Goal: Task Accomplishment & Management: Manage account settings

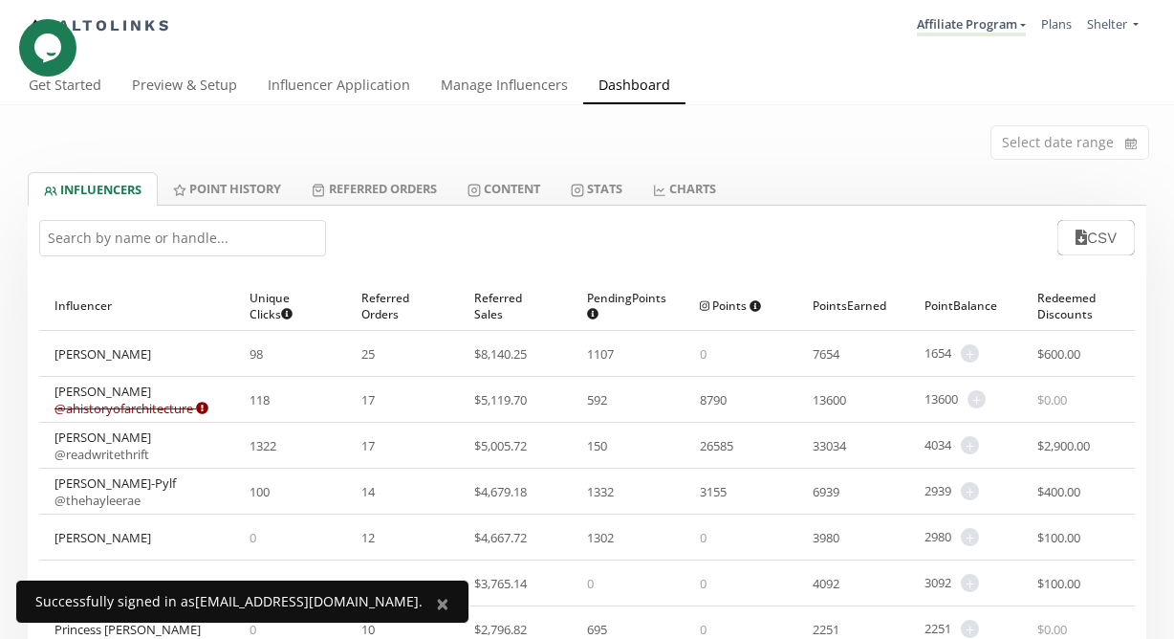
scroll to position [62, 0]
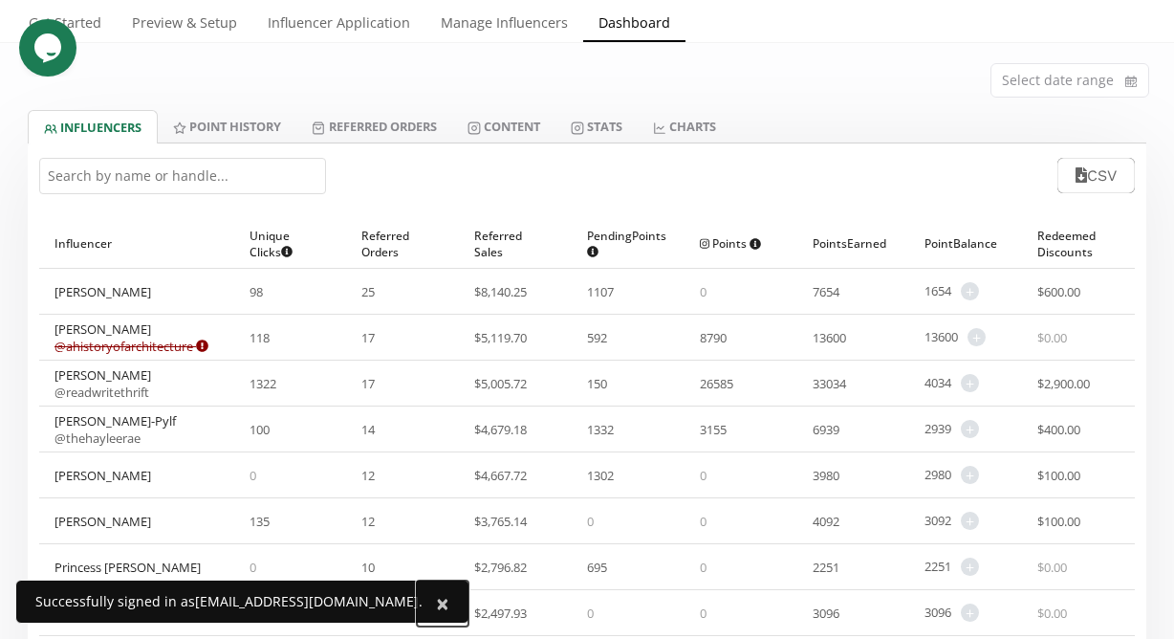
click at [436, 610] on span "×" at bounding box center [442, 603] width 13 height 32
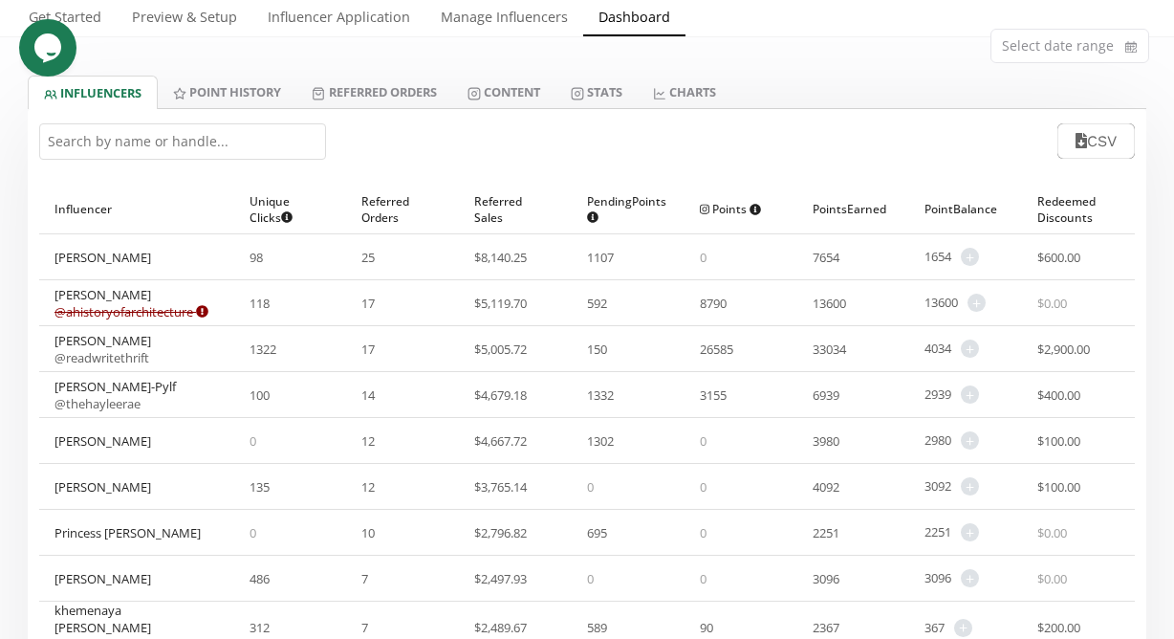
scroll to position [0, 0]
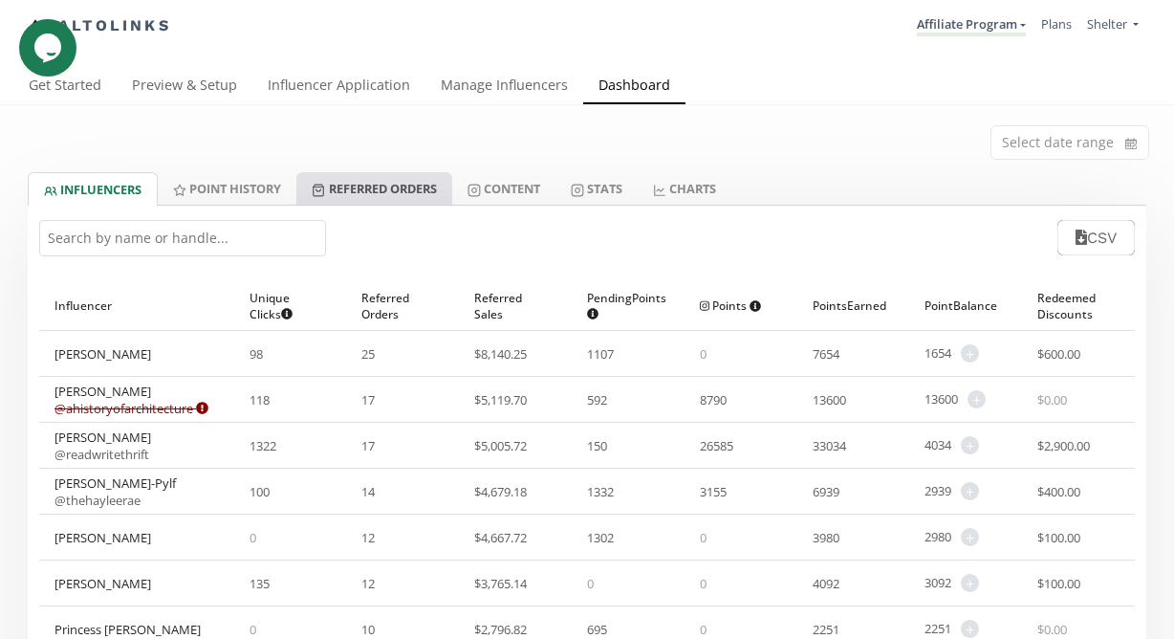
click at [411, 183] on link "Referred Orders" at bounding box center [373, 188] width 155 height 33
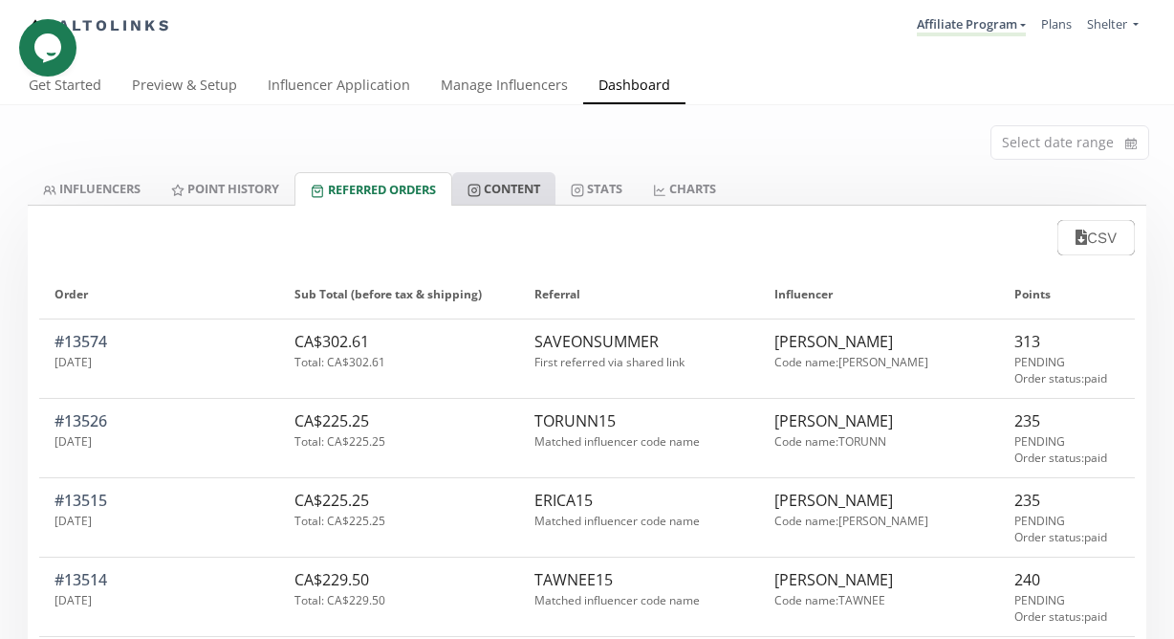
click at [530, 189] on link "Content" at bounding box center [503, 188] width 103 height 33
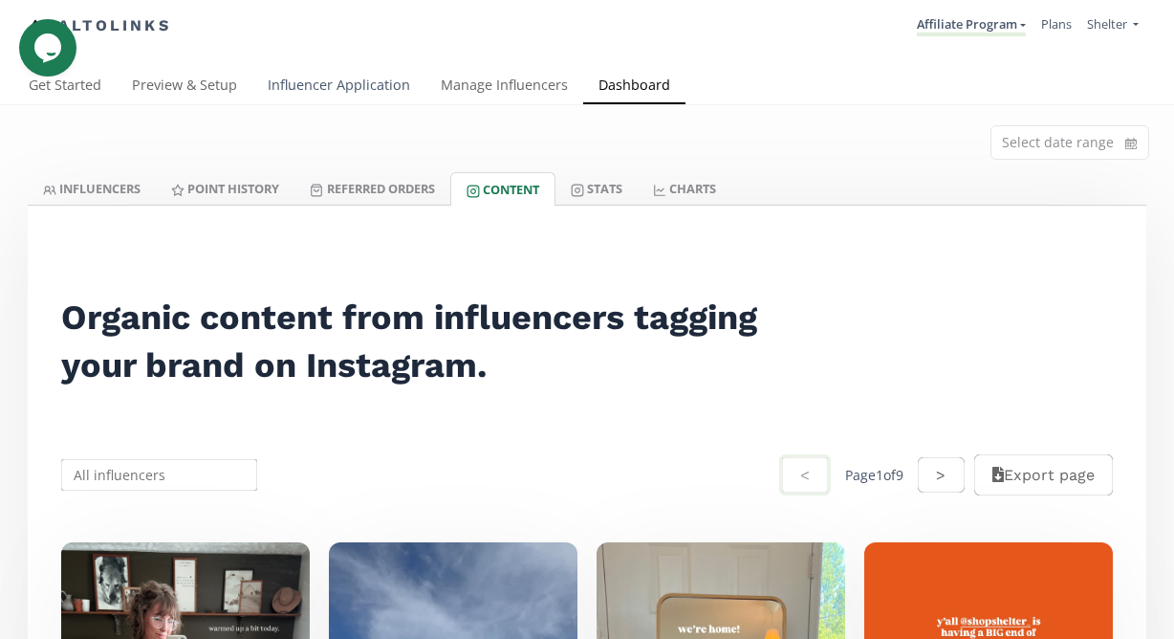
click at [314, 83] on link "Influencer Application" at bounding box center [338, 87] width 173 height 38
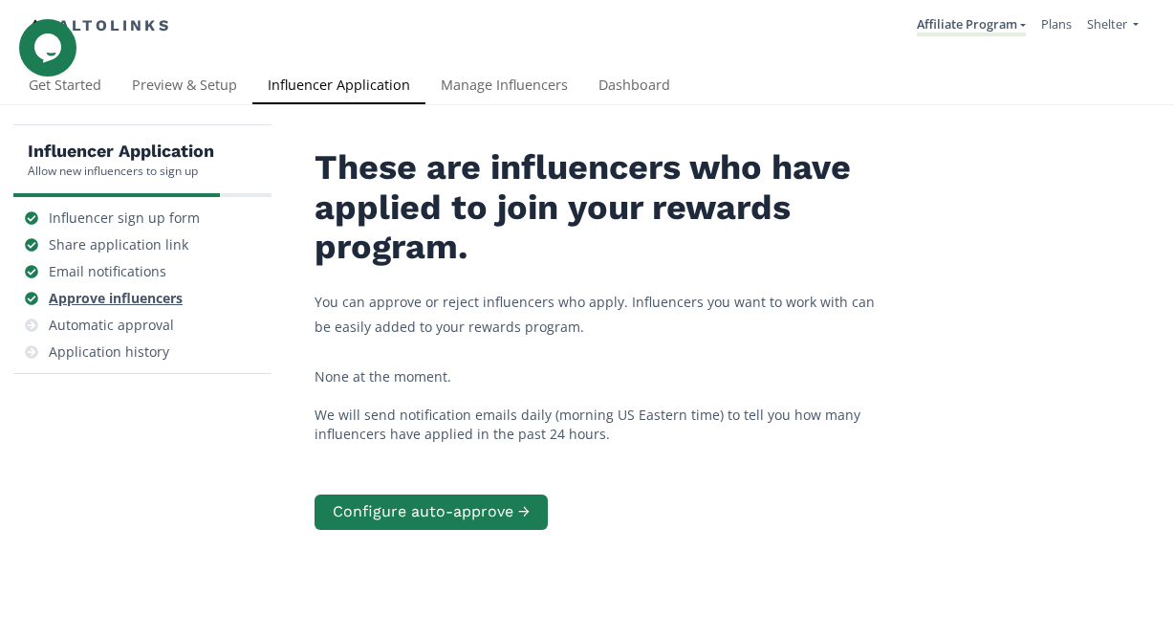
click at [163, 297] on div "Approve influencers" at bounding box center [116, 298] width 134 height 19
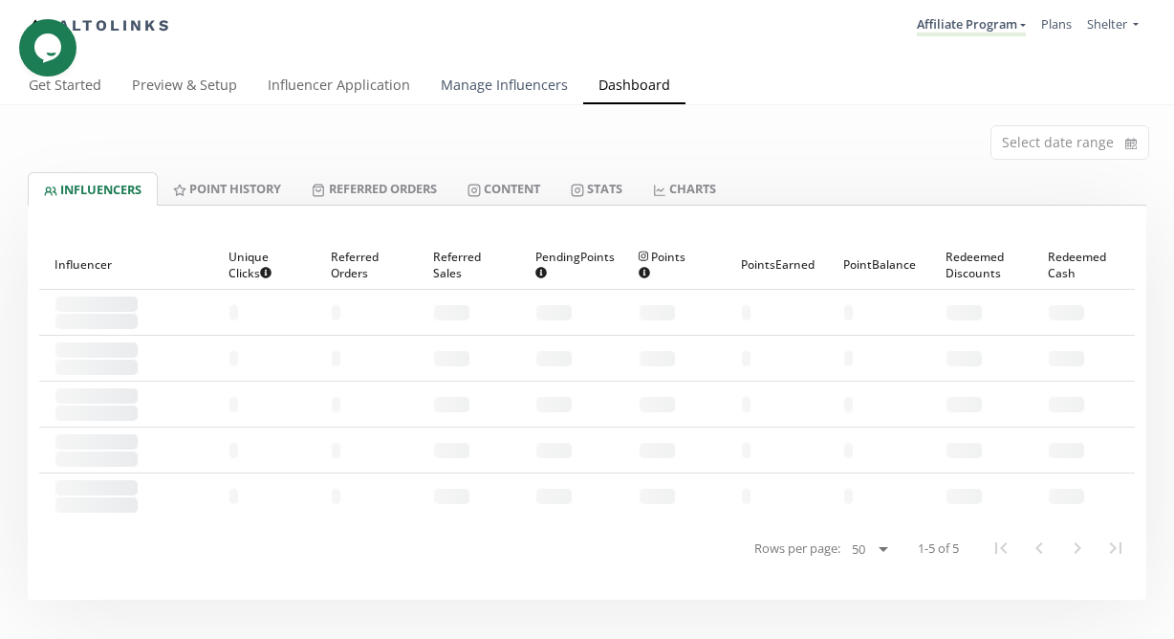
click at [473, 89] on link "Manage Influencers" at bounding box center [504, 87] width 158 height 38
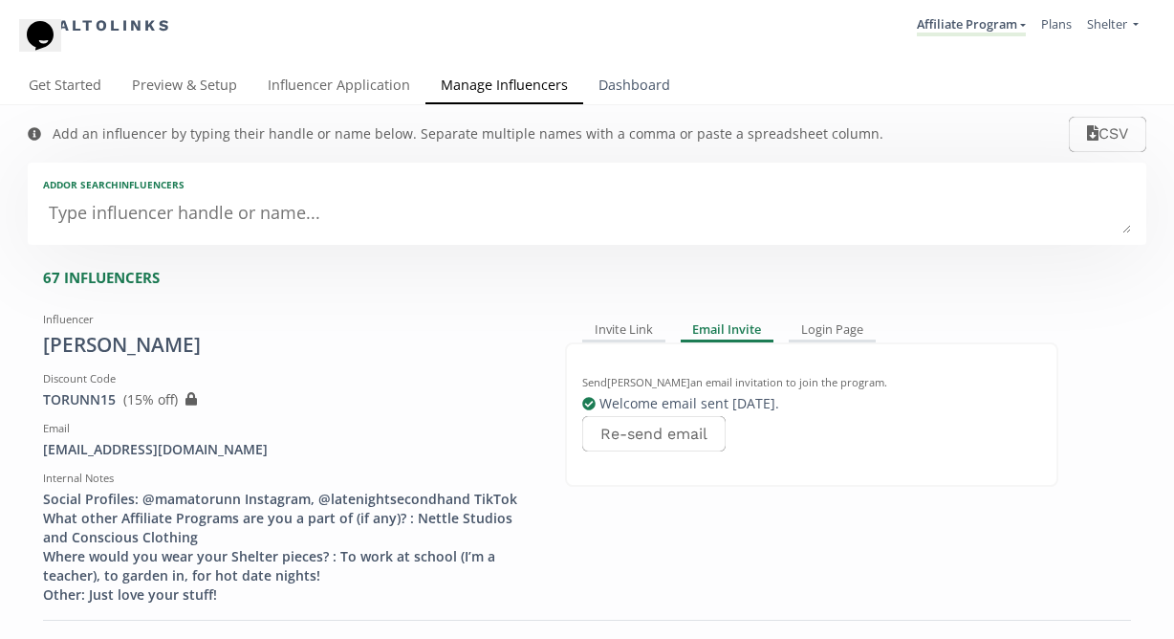
click at [645, 94] on link "Dashboard" at bounding box center [634, 87] width 102 height 38
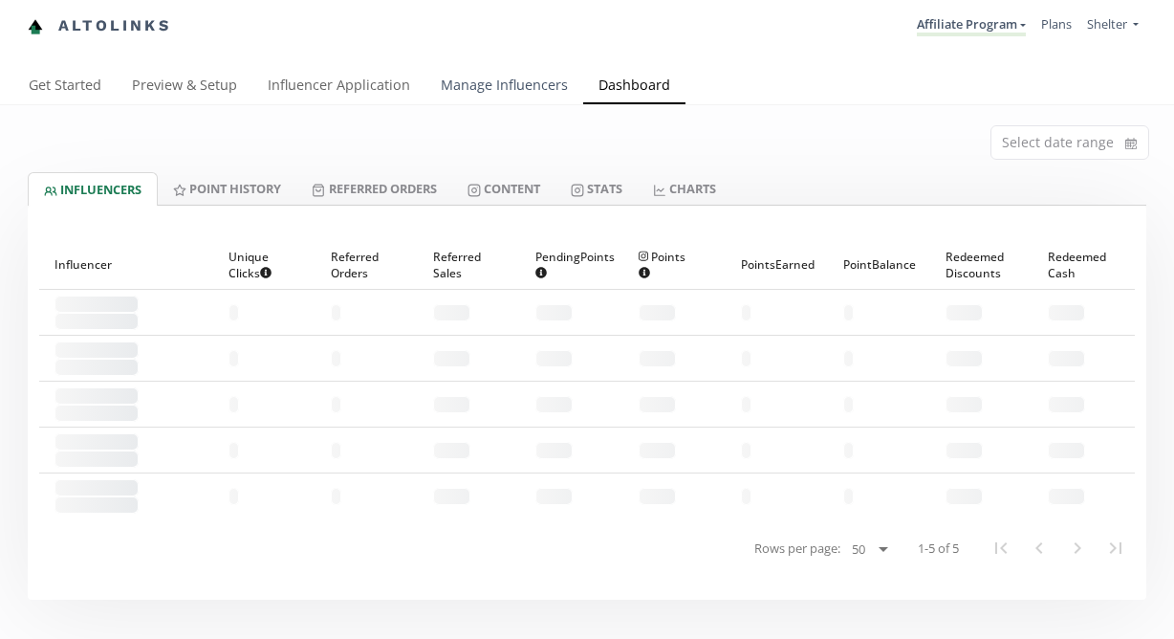
click at [524, 79] on link "Manage Influencers" at bounding box center [504, 87] width 158 height 38
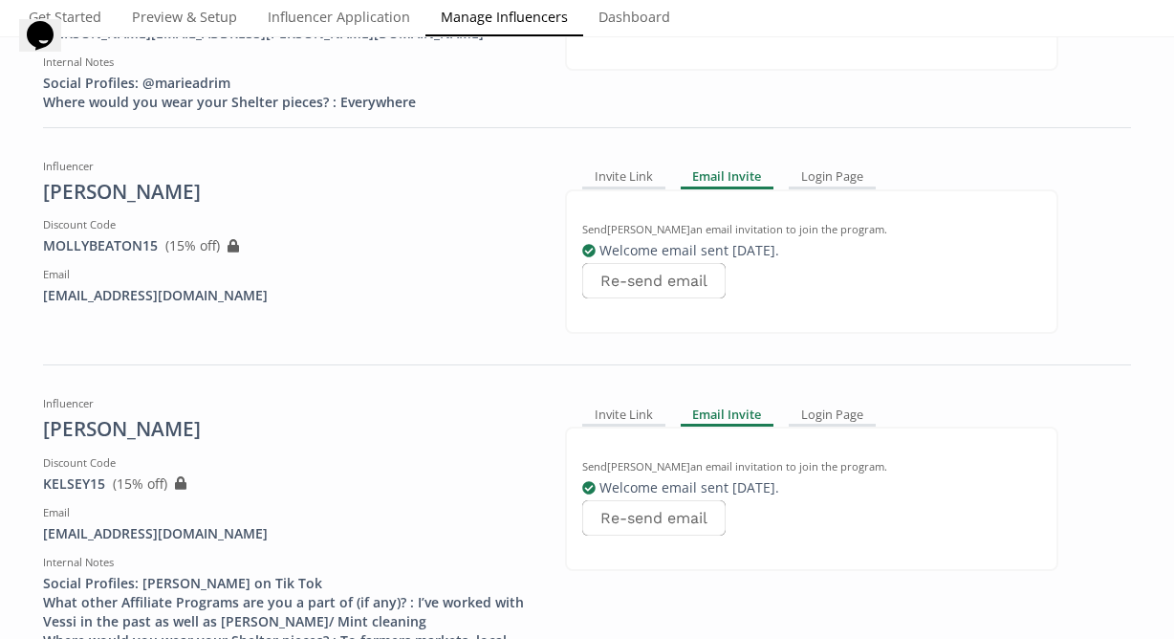
scroll to position [1497, 0]
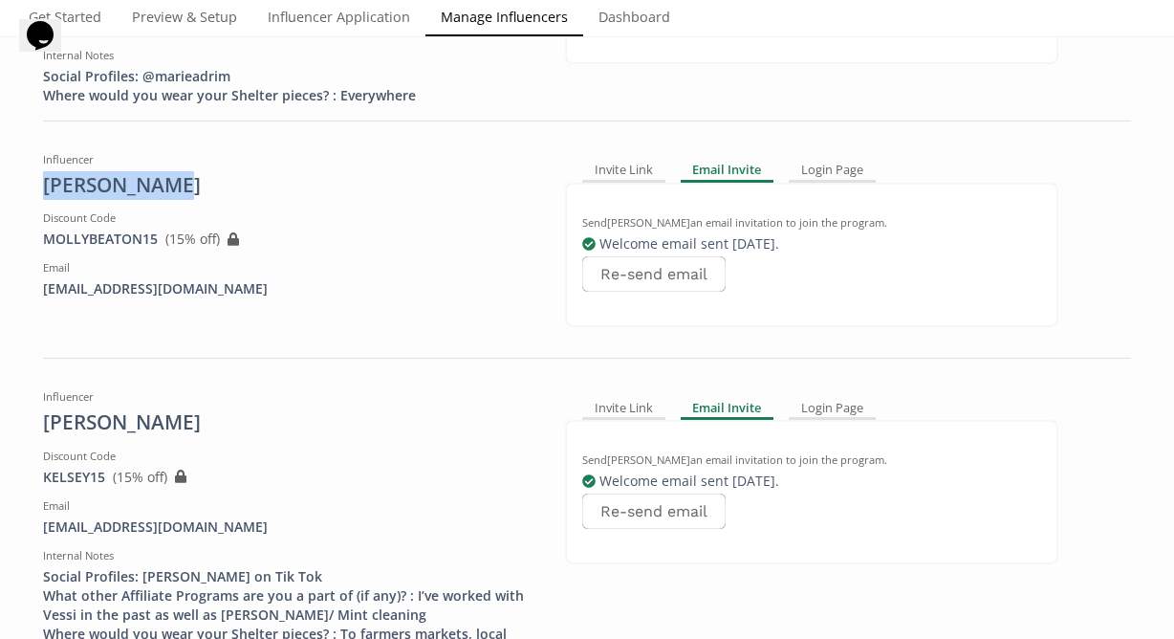
drag, startPoint x: 167, startPoint y: 147, endPoint x: 23, endPoint y: 147, distance: 144.4
copy div "[PERSON_NAME]"
drag, startPoint x: 157, startPoint y: 199, endPoint x: 346, endPoint y: 230, distance: 191.9
click at [346, 260] on div "Email" at bounding box center [289, 267] width 493 height 15
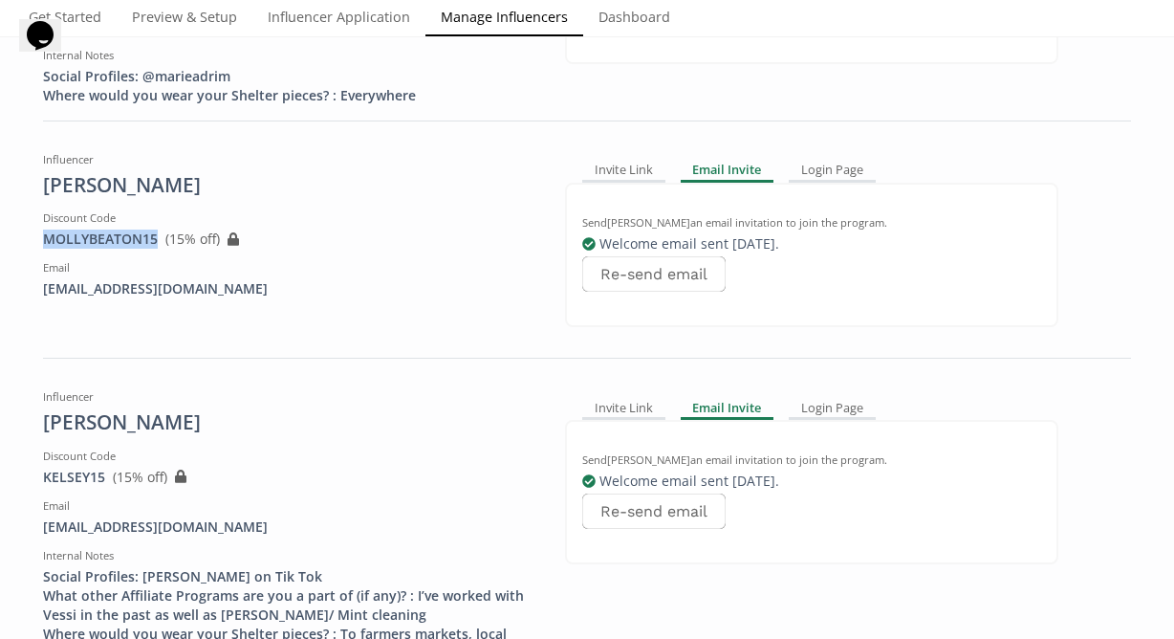
drag, startPoint x: 163, startPoint y: 199, endPoint x: 18, endPoint y: 199, distance: 144.4
copy span "MOLLYBEATON15"
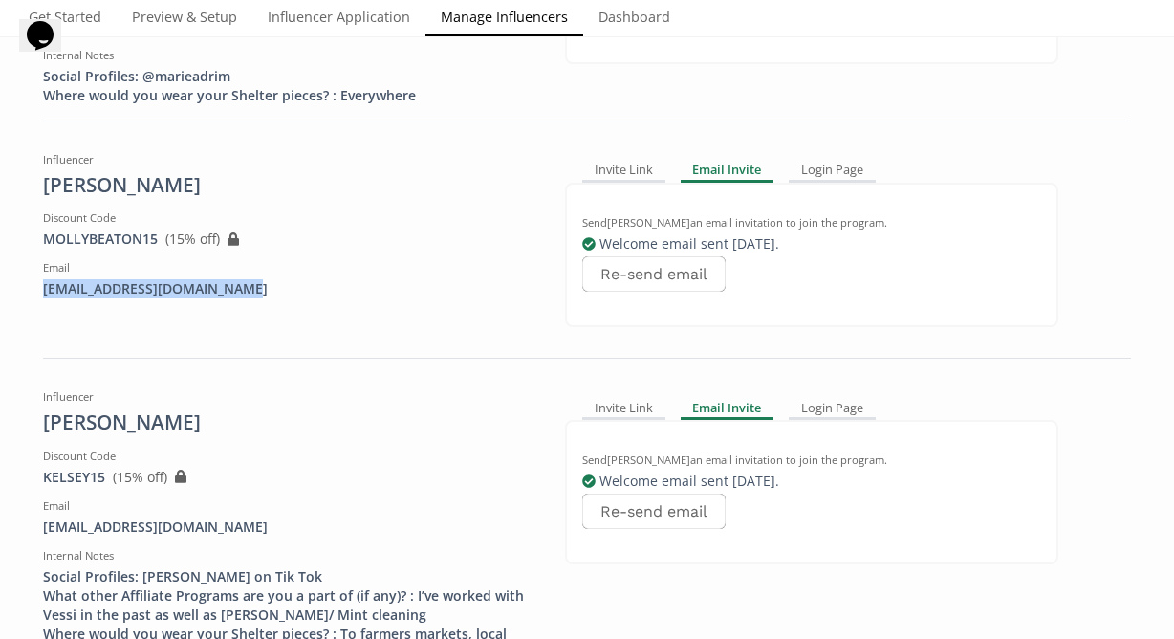
drag, startPoint x: 271, startPoint y: 243, endPoint x: 25, endPoint y: 246, distance: 245.7
copy div "mollymbeatonphoto@gmail.com"
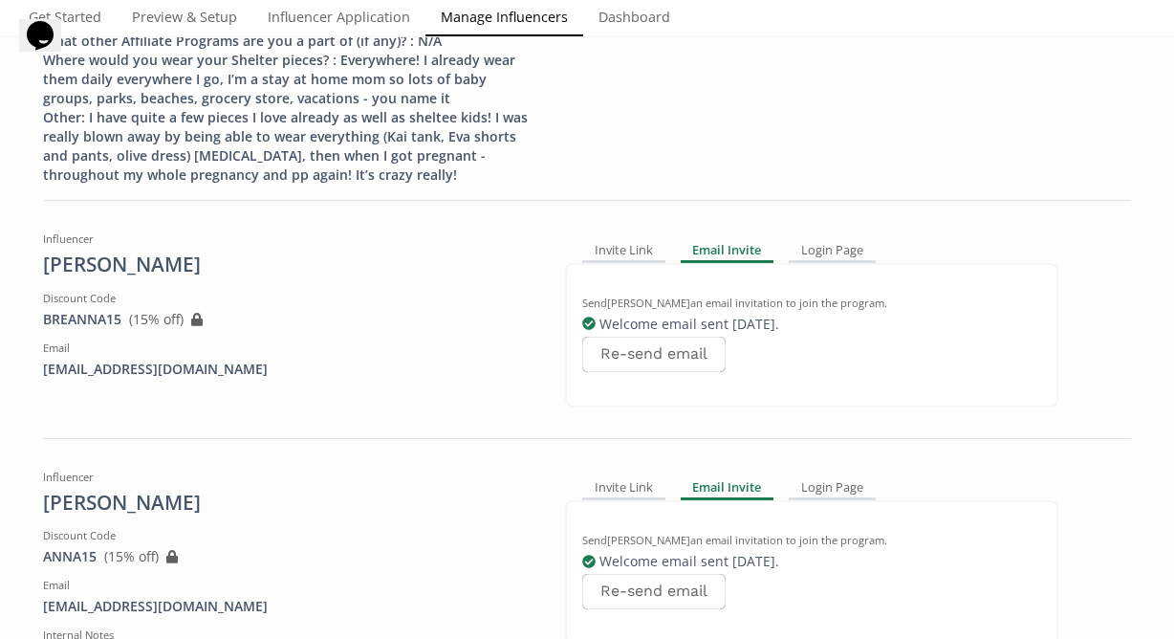
scroll to position [3002, 0]
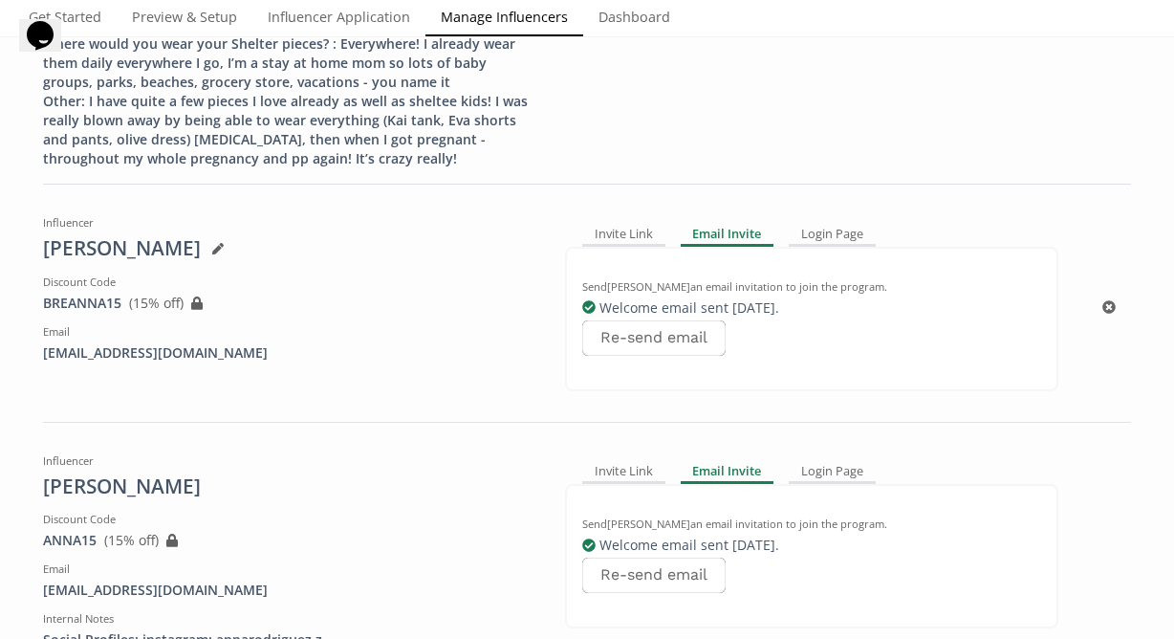
drag, startPoint x: 123, startPoint y: 266, endPoint x: 33, endPoint y: 265, distance: 89.9
click at [33, 265] on div "Influencer Breanna Smith Discount Code BREANNA15 View in Shopify Admin ( 15 % o…" at bounding box center [290, 306] width 522 height 198
drag, startPoint x: 33, startPoint y: 265, endPoint x: 121, endPoint y: 272, distance: 88.2
click at [121, 272] on div "Influencer Breanna Smith Discount Code BREANNA15 View in Shopify Admin ( 15 % o…" at bounding box center [290, 306] width 522 height 198
copy span "BREANNA15"
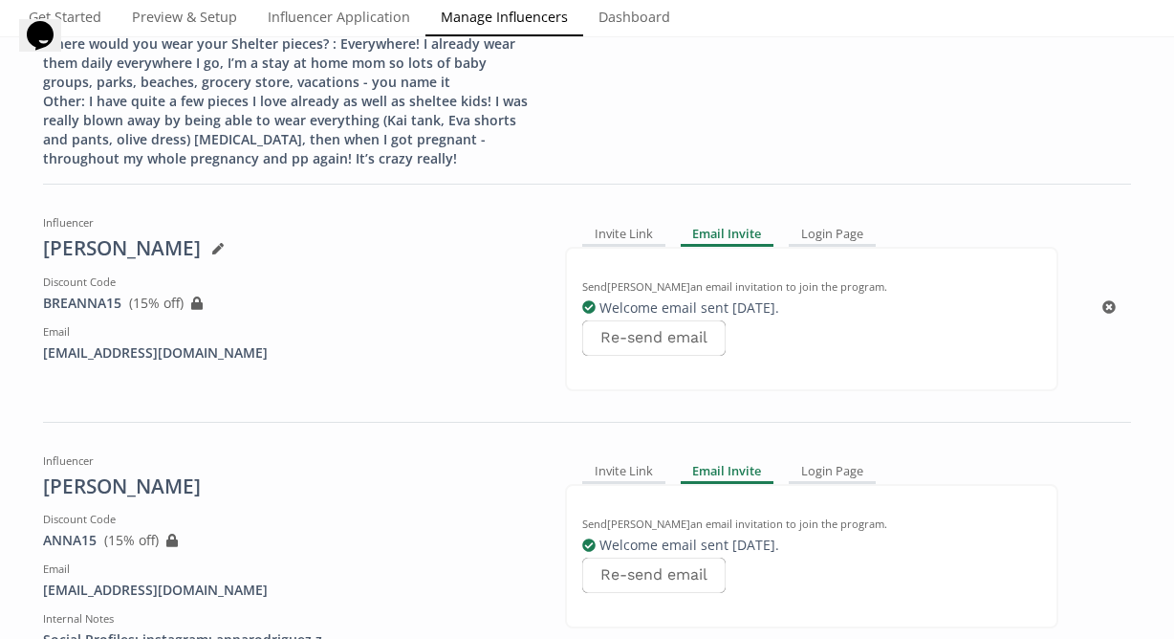
click at [268, 324] on div "Email" at bounding box center [289, 331] width 493 height 15
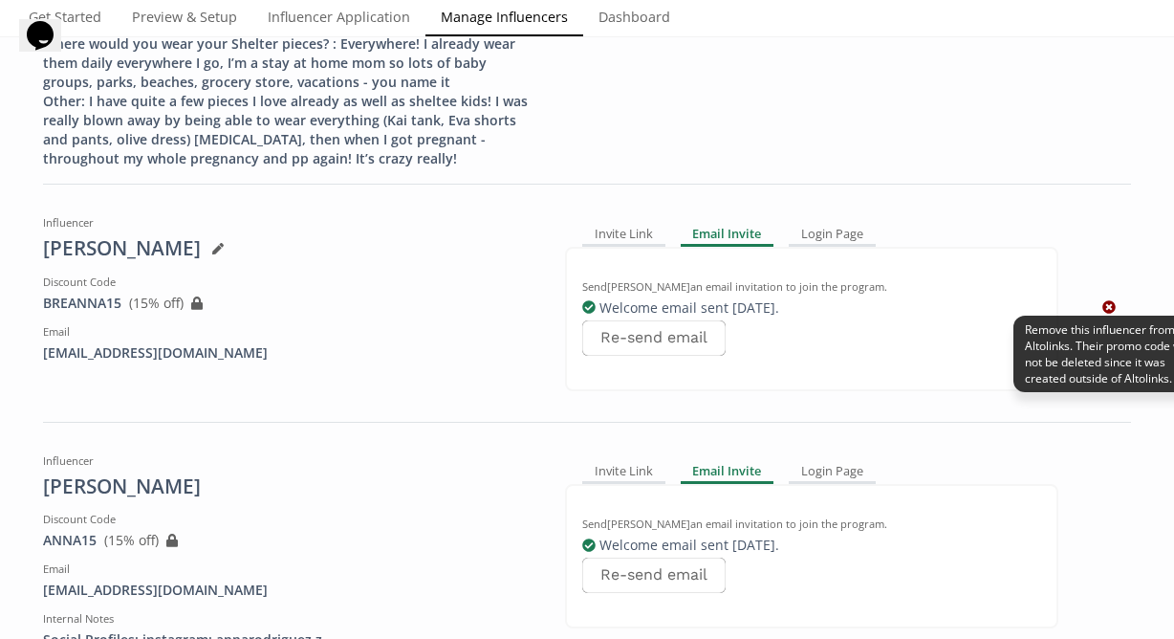
click at [1103, 300] on icon at bounding box center [1108, 306] width 13 height 13
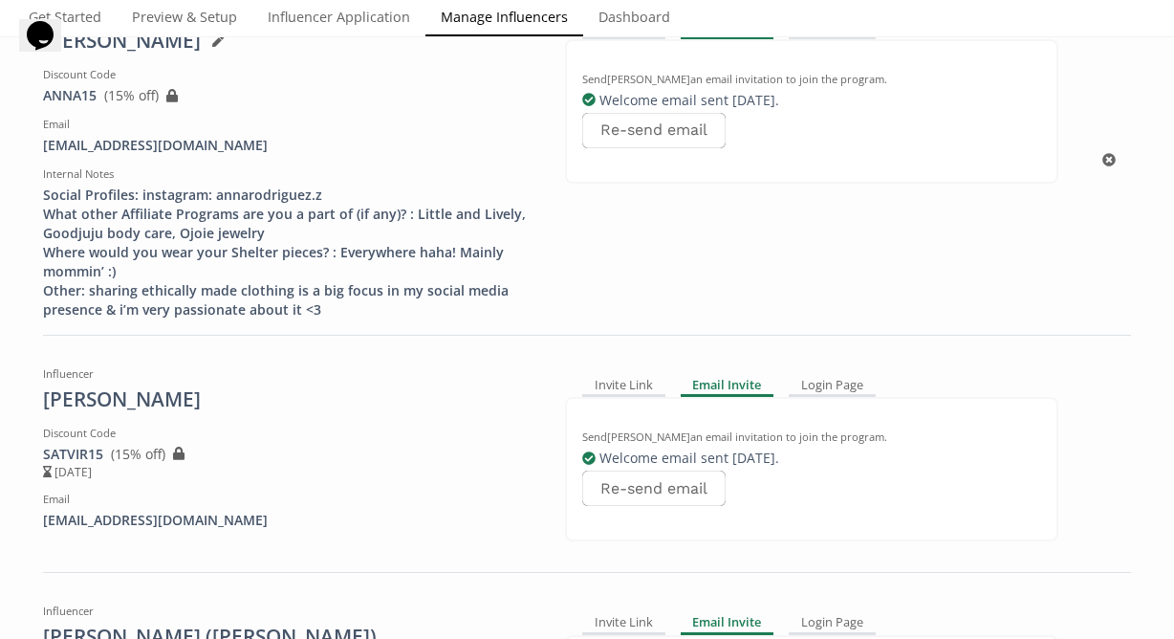
scroll to position [3215, 0]
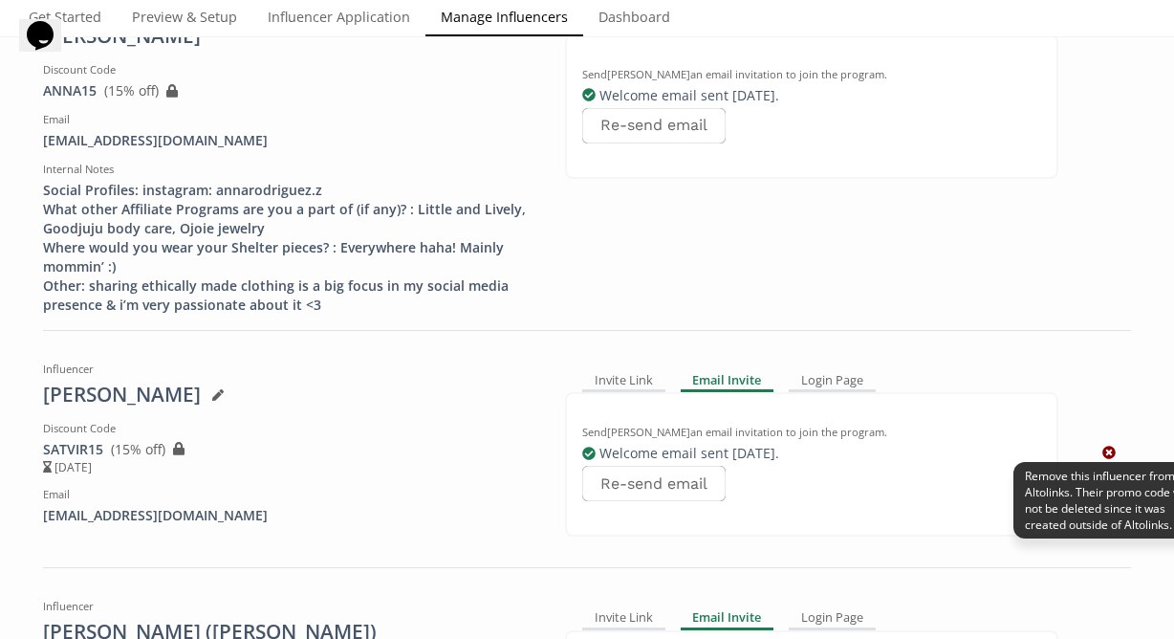
click at [1109, 446] on icon at bounding box center [1108, 452] width 13 height 13
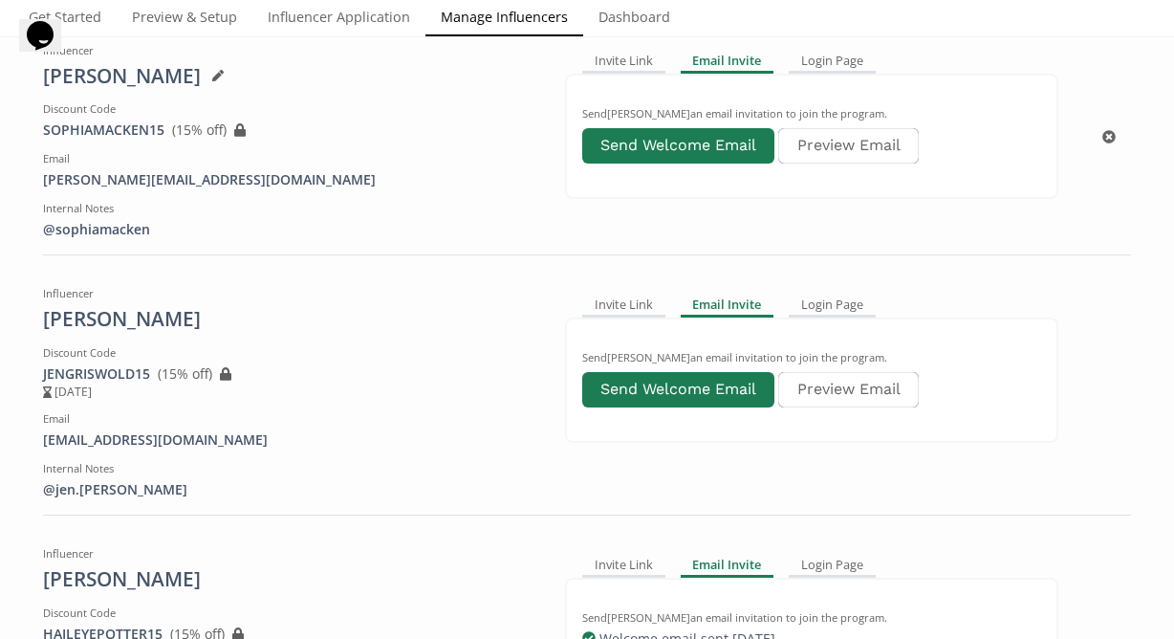
scroll to position [12583, 0]
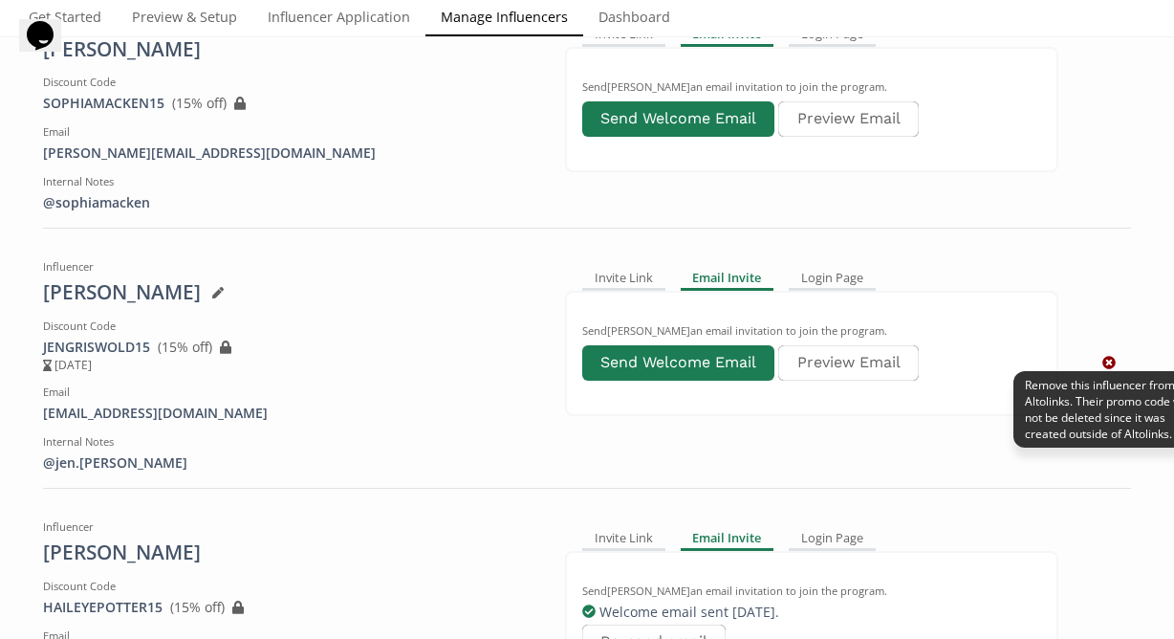
click at [1108, 356] on icon at bounding box center [1108, 362] width 13 height 13
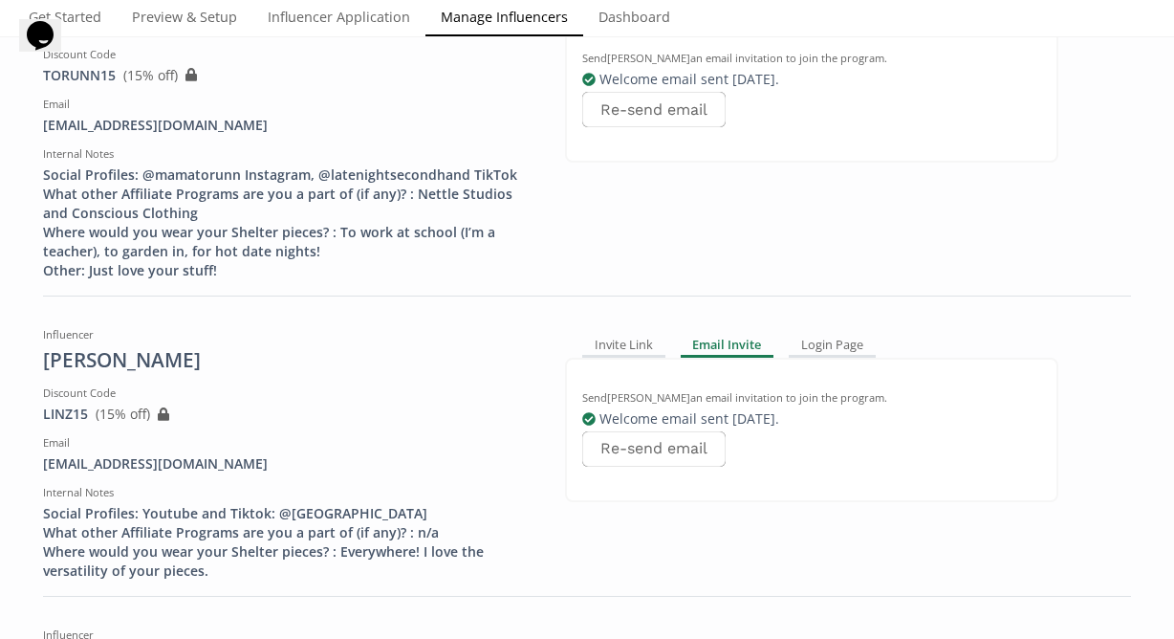
scroll to position [0, 0]
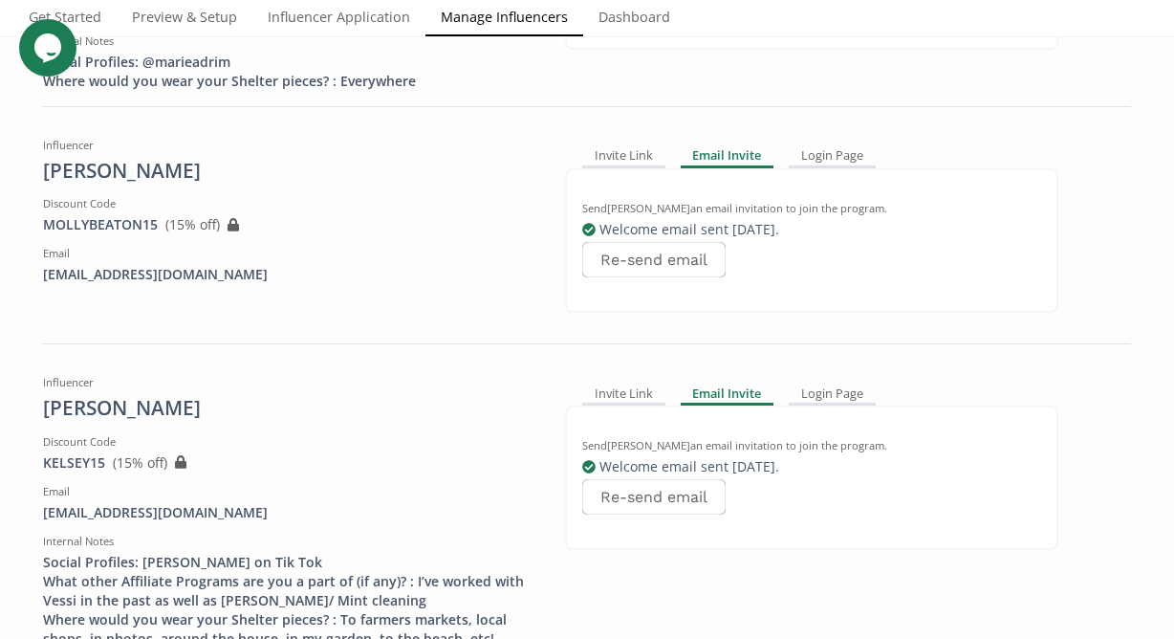
scroll to position [1538, 0]
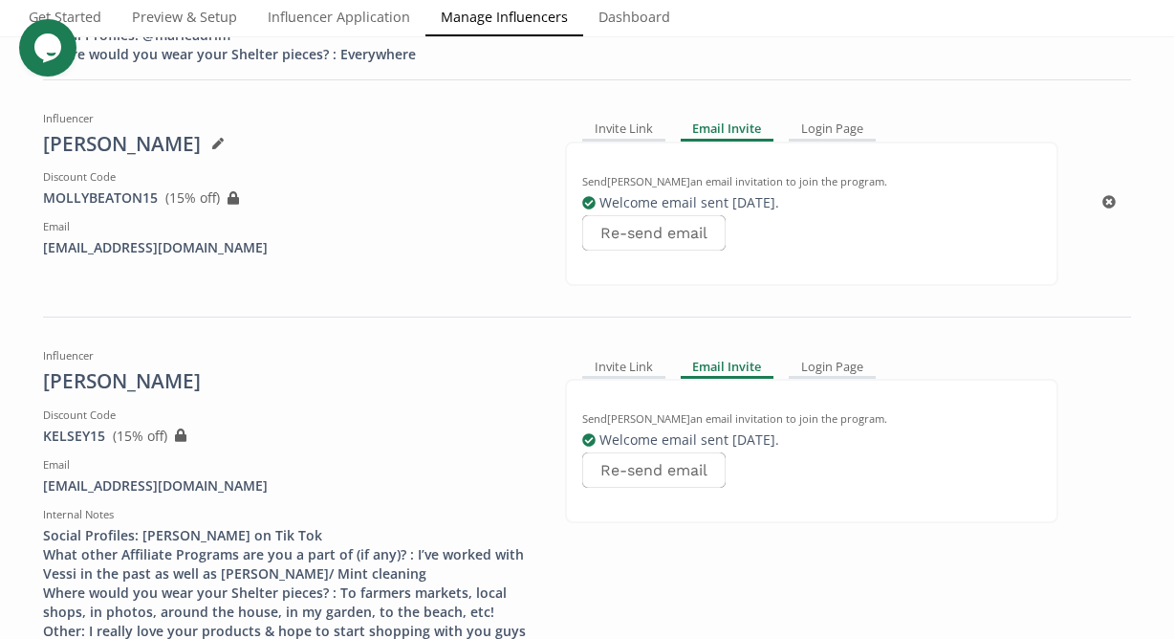
click at [162, 188] on div "MOLLYBEATON15 View in Shopify Admin ( 15 % off) Created outside of Altolinks: I…" at bounding box center [289, 197] width 493 height 19
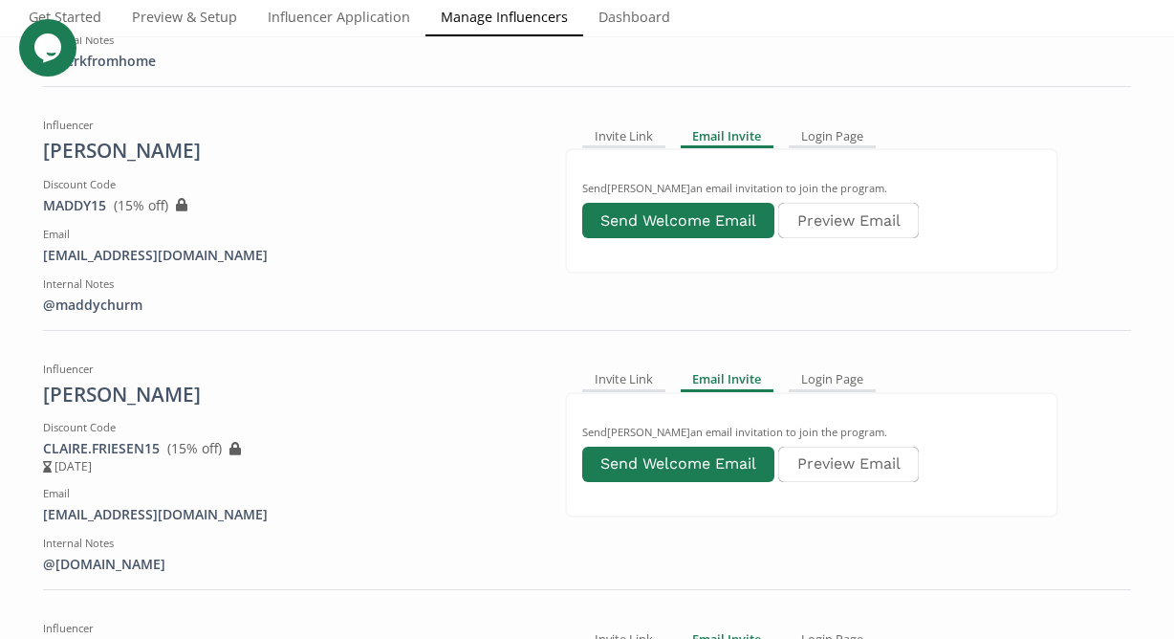
scroll to position [15687, 0]
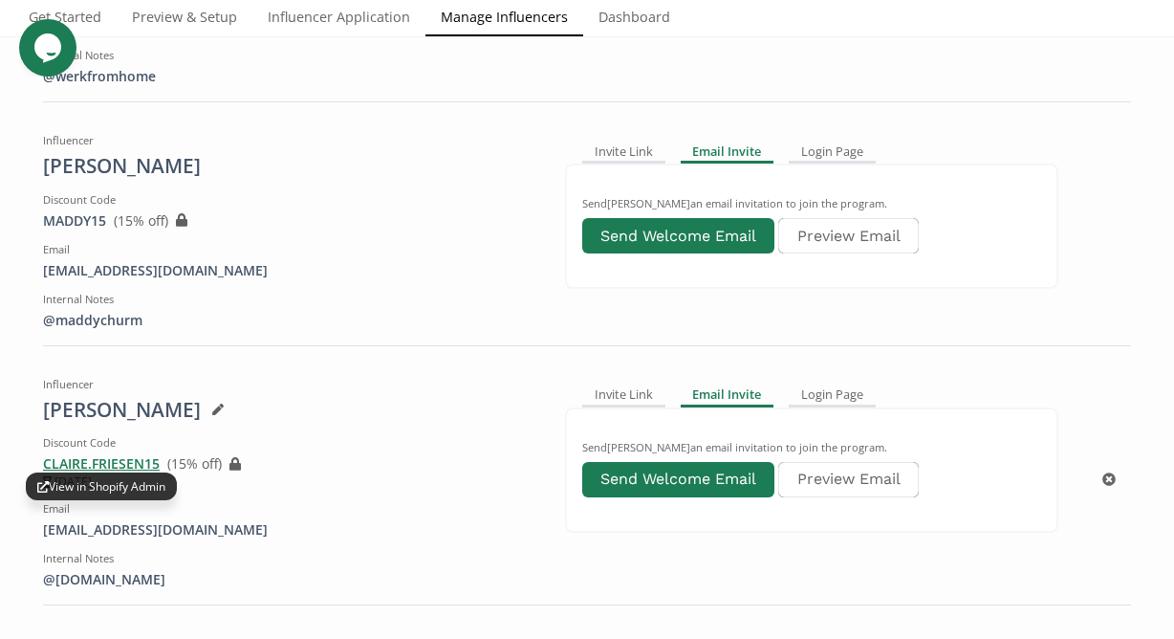
click at [159, 454] on span "CLAIRE.FRIESEN15 View in Shopify Admin" at bounding box center [101, 463] width 117 height 18
drag, startPoint x: 162, startPoint y: 363, endPoint x: 32, endPoint y: 363, distance: 130.0
click at [32, 369] on div "Influencer Claire Friesen Discount Code CLAIRE.FRIESEN15 View in Shopify Admin …" at bounding box center [290, 479] width 522 height 221
copy span "CLAIRE.FRIESEN15"
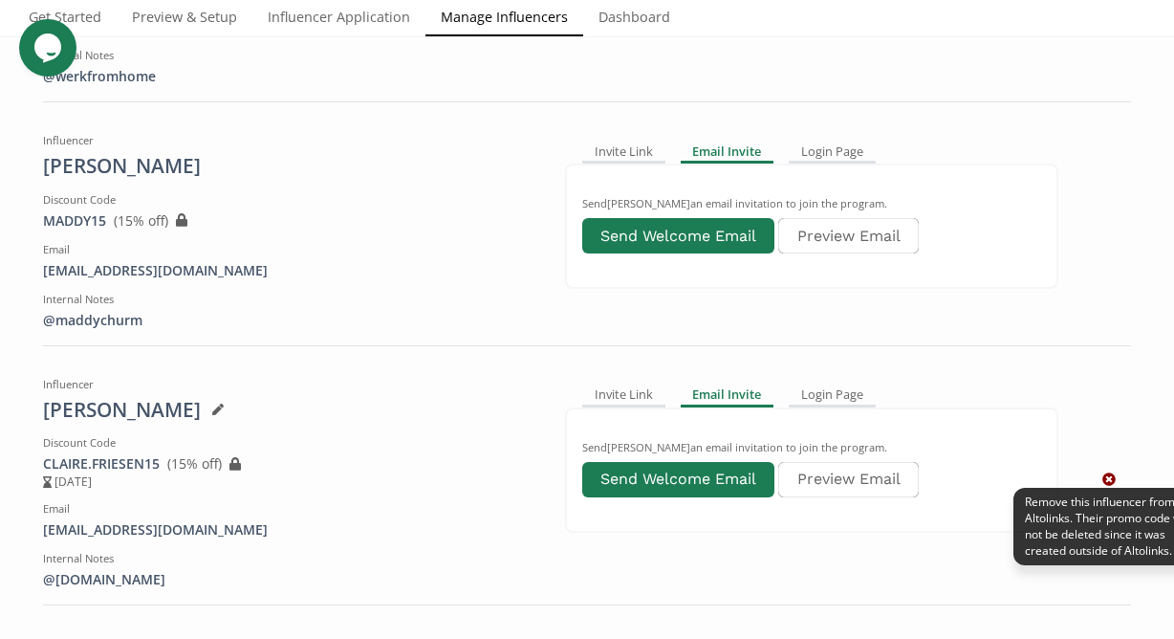
click at [1102, 472] on icon at bounding box center [1108, 478] width 13 height 13
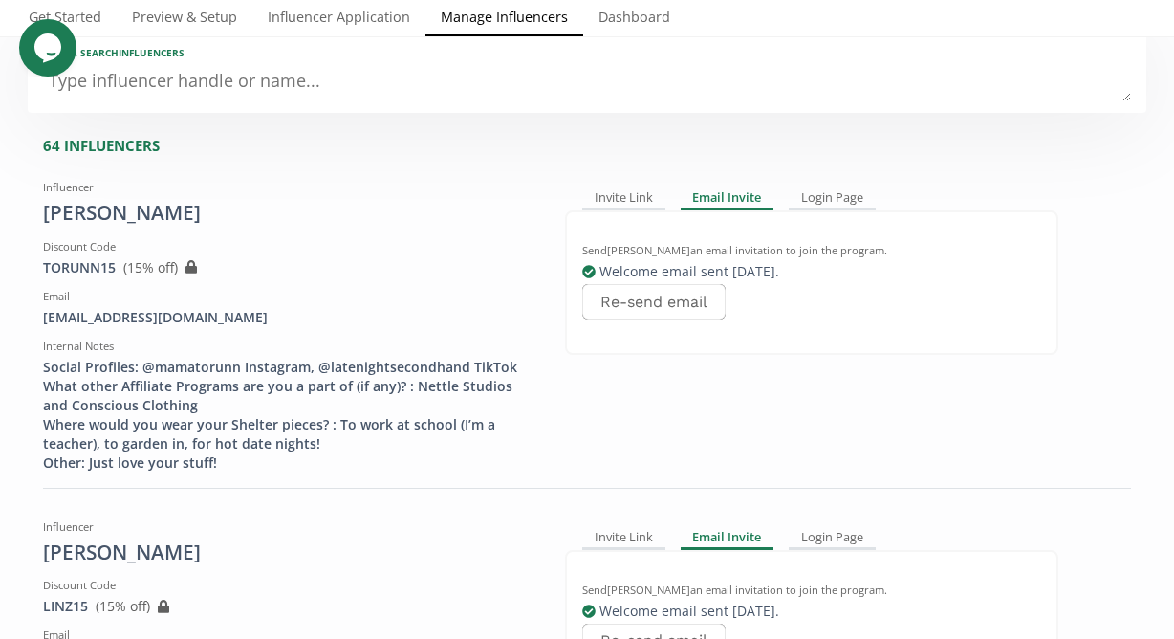
scroll to position [0, 0]
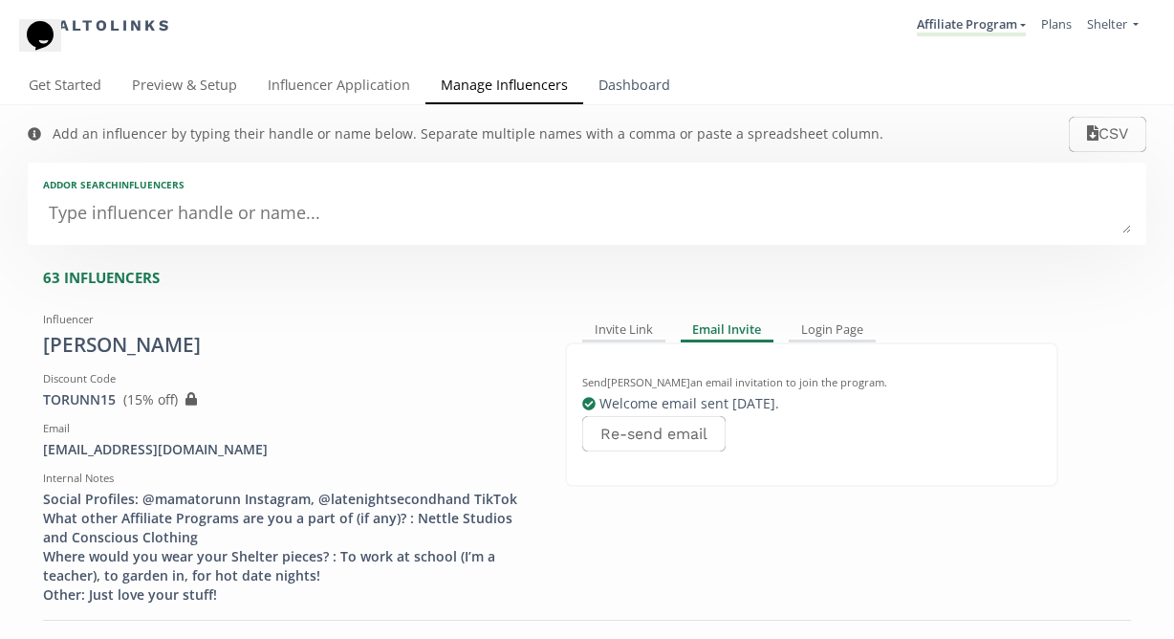
click at [603, 90] on link "Dashboard" at bounding box center [634, 87] width 102 height 38
